Goal: Information Seeking & Learning: Find specific fact

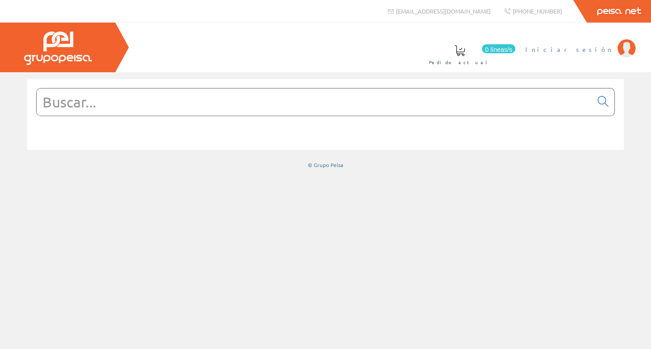
click at [587, 47] on font "Iniciar sesión" at bounding box center [569, 49] width 88 height 8
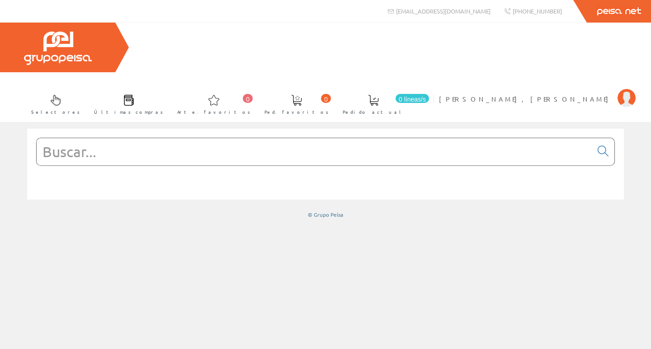
click at [87, 138] on input "text" at bounding box center [314, 151] width 555 height 27
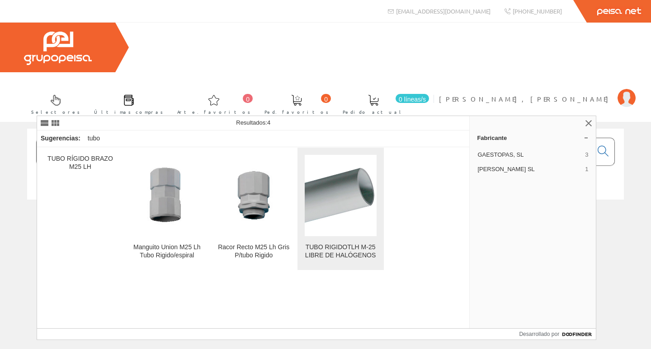
type input "tubo lh 25 rigi"
click at [345, 250] on font "TUBO RIGIDOTLH M-25 LIBRE DE HALÓGENOS" at bounding box center [340, 251] width 71 height 15
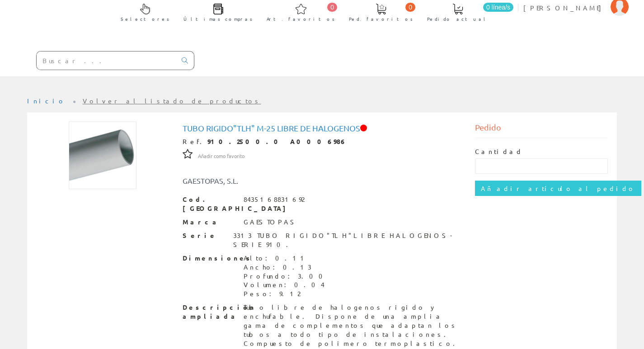
scroll to position [93, 0]
